Goal: Task Accomplishment & Management: Manage account settings

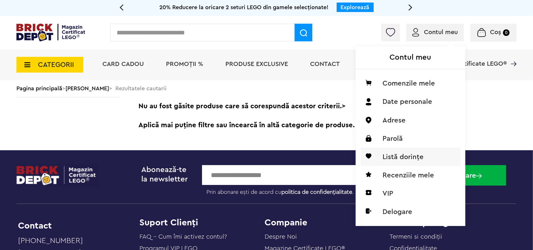
click at [399, 156] on li "Listă dorințe" at bounding box center [410, 157] width 100 height 18
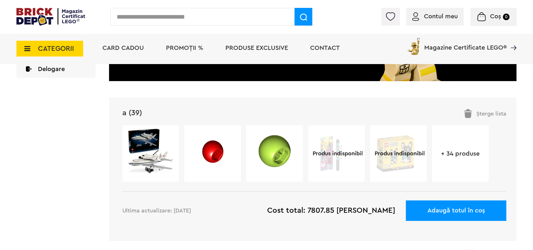
scroll to position [236, 0]
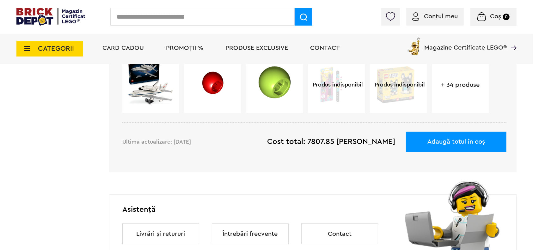
click at [459, 83] on link "+ 34 produse" at bounding box center [460, 85] width 57 height 6
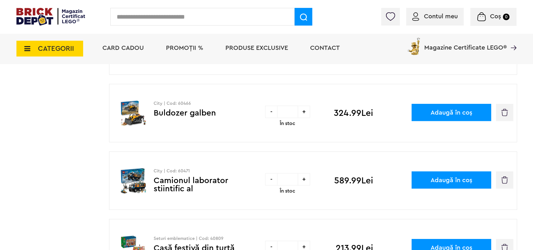
scroll to position [404, 0]
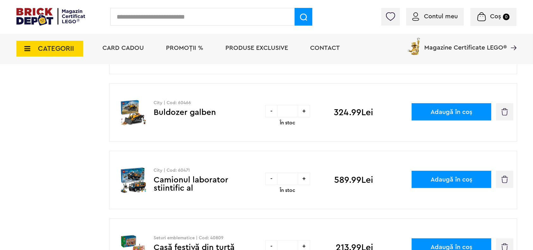
click at [505, 113] on img "button" at bounding box center [504, 111] width 7 height 7
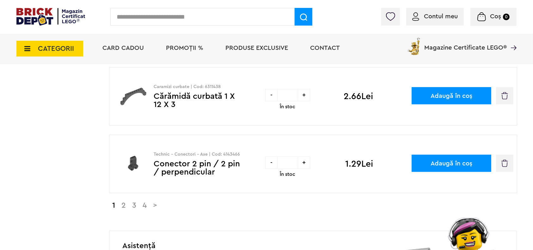
scroll to position [640, 0]
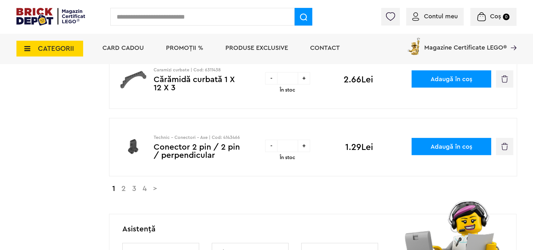
click at [124, 190] on link "2" at bounding box center [123, 189] width 11 height 8
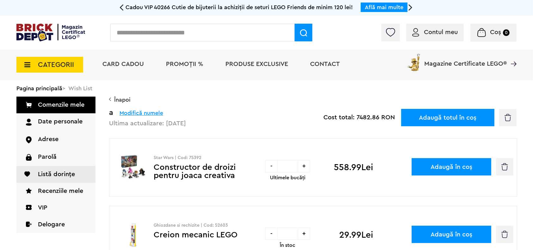
click at [506, 170] on img "button" at bounding box center [504, 166] width 7 height 7
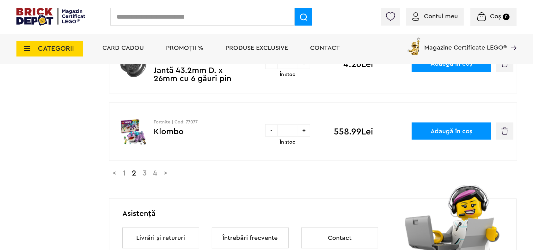
scroll to position [657, 0]
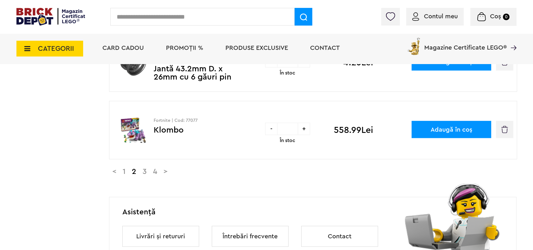
click at [149, 172] on link "3" at bounding box center [144, 172] width 10 height 8
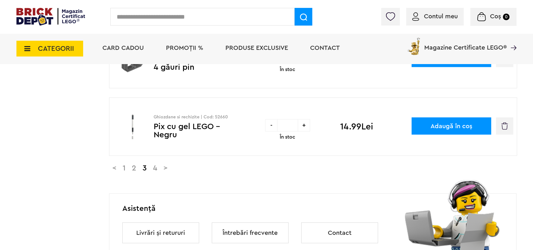
scroll to position [708, 0]
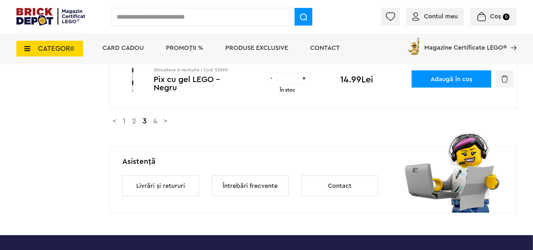
click at [160, 123] on link "4" at bounding box center [155, 122] width 10 height 8
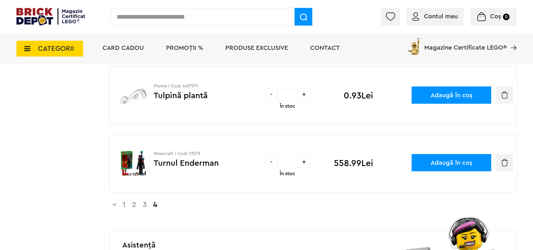
scroll to position [438, 0]
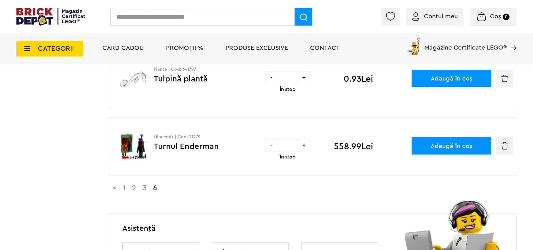
click at [76, 12] on img at bounding box center [50, 17] width 69 height 18
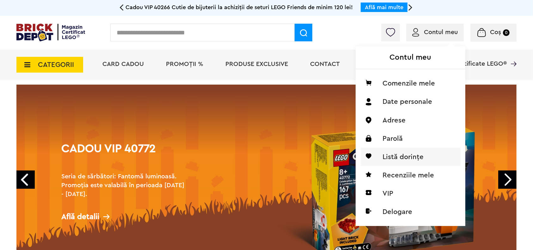
click at [407, 154] on li "Listă dorințe" at bounding box center [410, 157] width 100 height 18
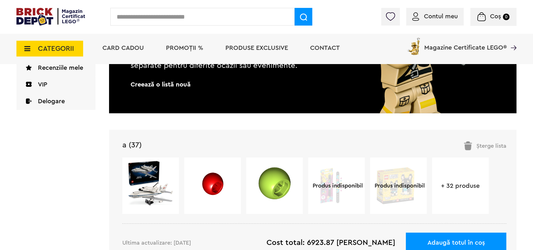
scroll to position [152, 0]
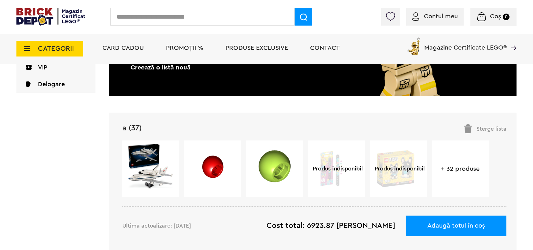
click at [76, 12] on img at bounding box center [50, 17] width 69 height 18
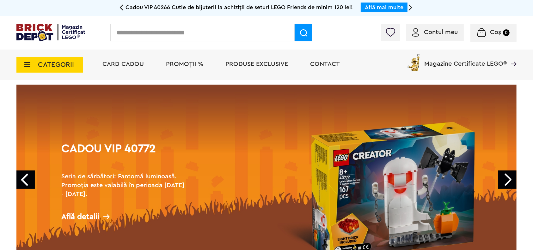
click at [182, 65] on span "PROMOȚII %" at bounding box center [184, 64] width 37 height 6
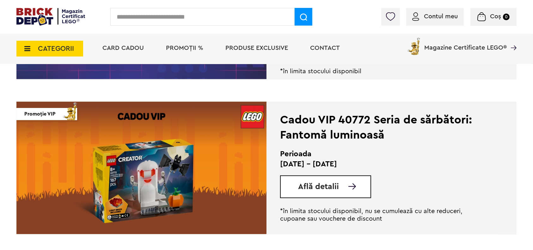
scroll to position [876, 0]
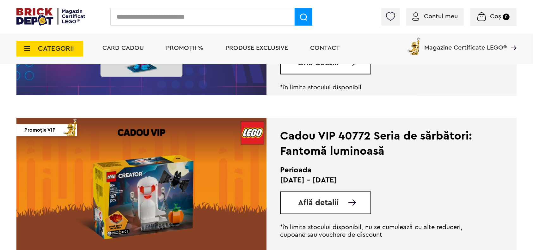
click at [28, 45] on span "CATEGORII" at bounding box center [49, 49] width 67 height 16
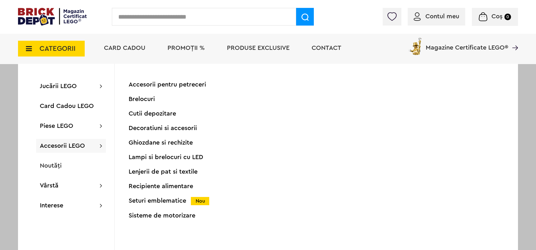
click at [160, 198] on div "Seturi emblematice Nou" at bounding box center [191, 201] width 125 height 7
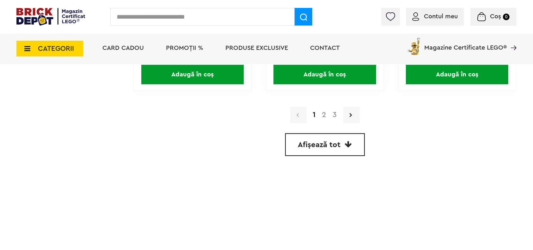
scroll to position [1880, 0]
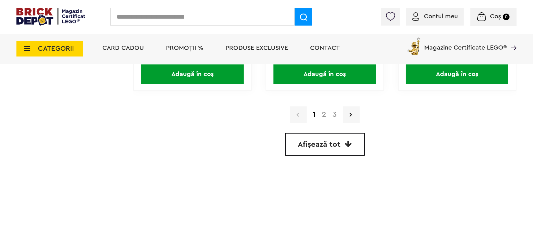
click at [71, 13] on img at bounding box center [50, 17] width 69 height 18
